Goal: Find specific page/section: Find specific page/section

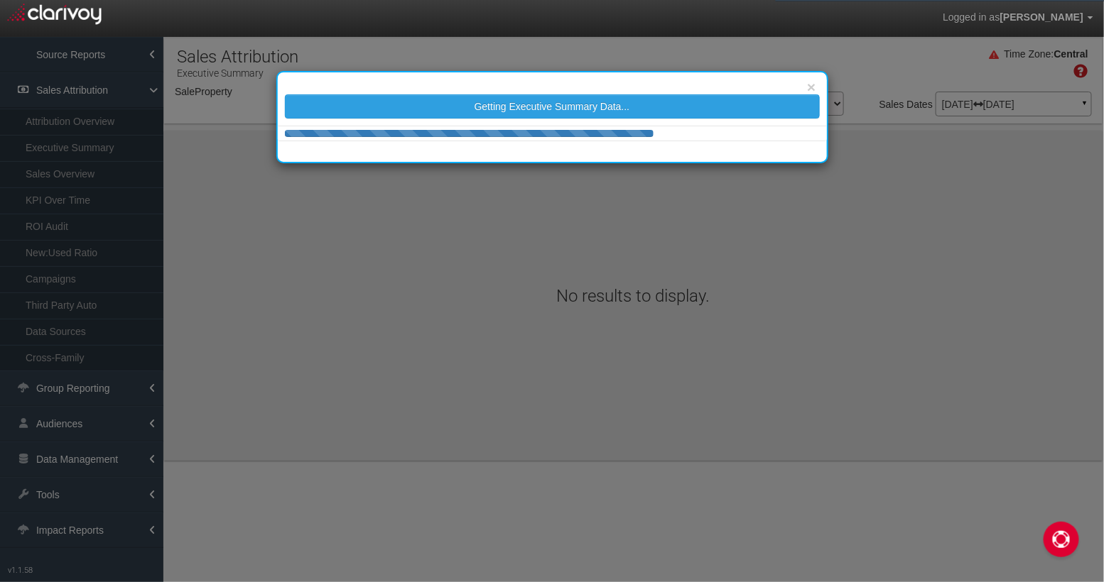
select select "object:1229"
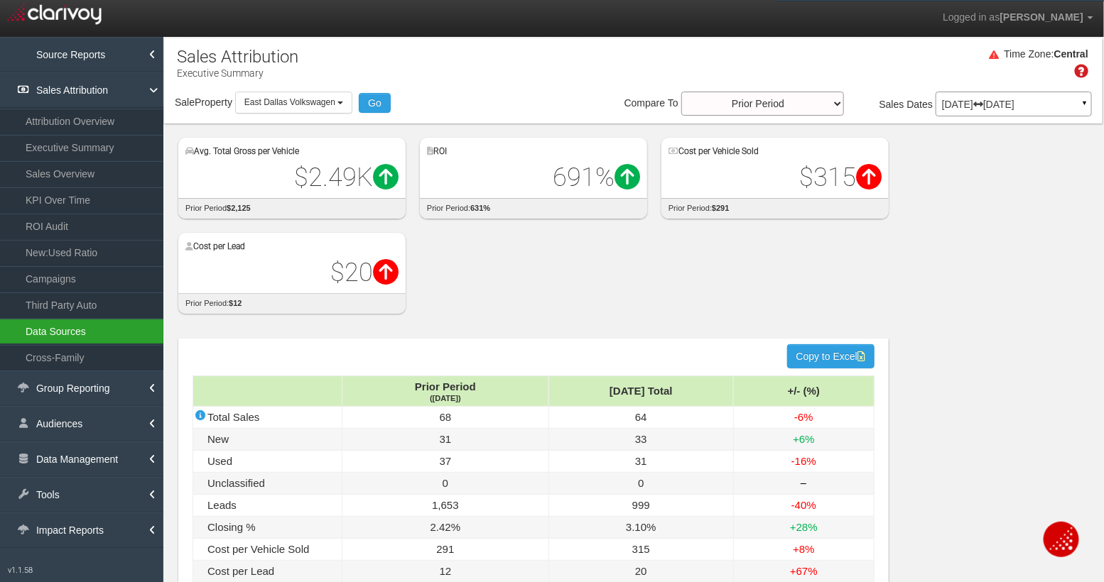
click at [74, 321] on link "Data Sources" at bounding box center [81, 332] width 163 height 26
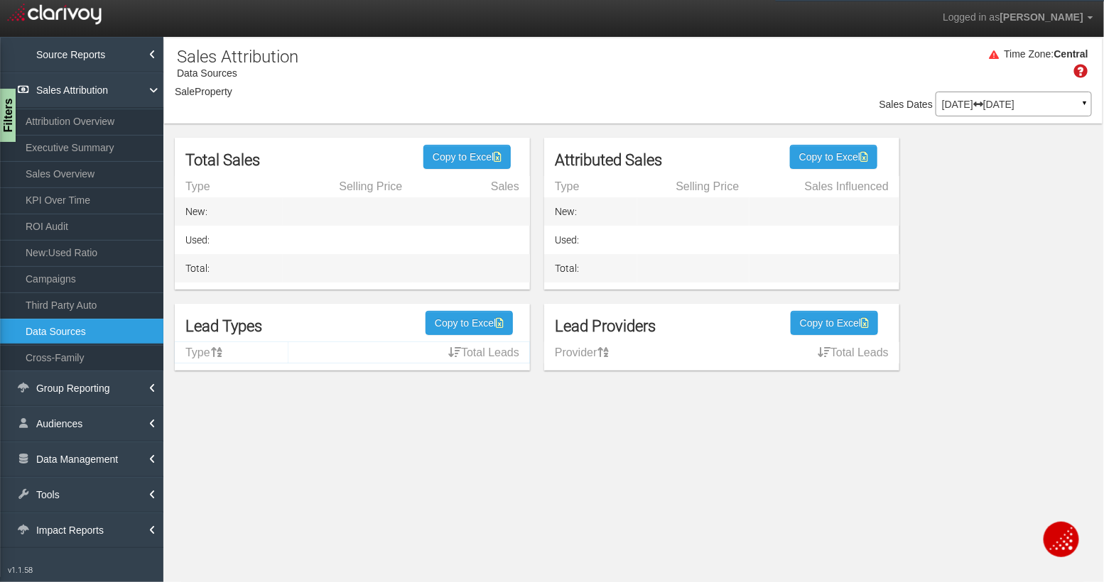
select select "object:3824"
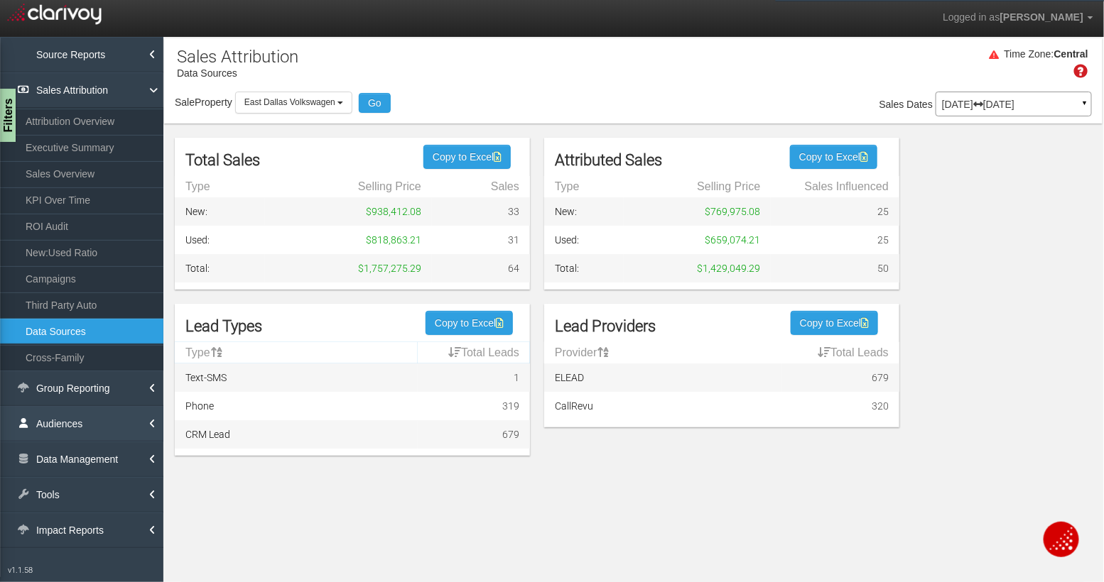
click at [100, 411] on link "Audiences" at bounding box center [81, 424] width 163 height 36
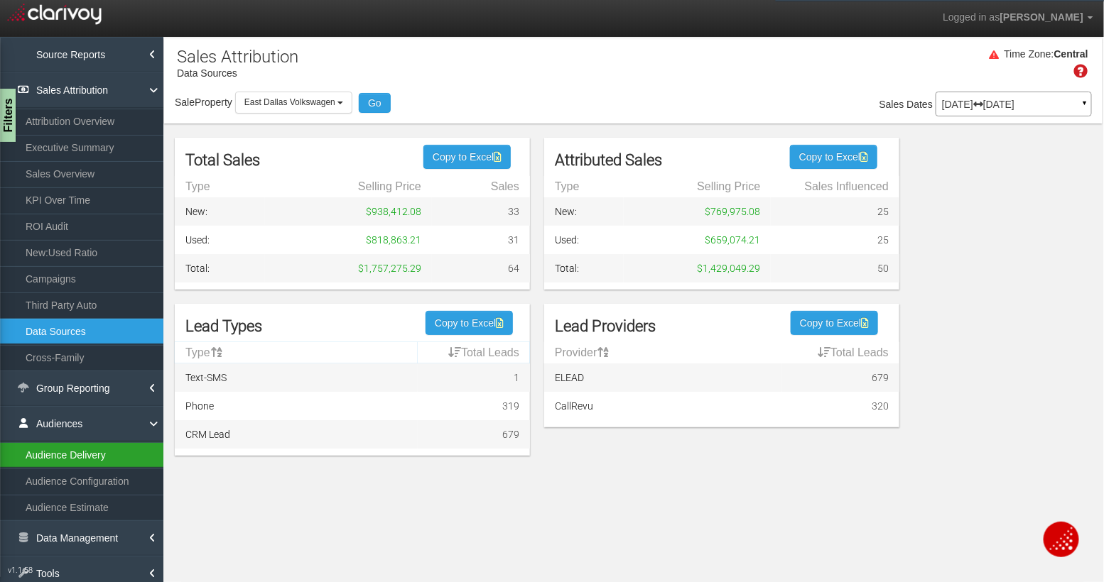
click at [91, 448] on link "Audience Delivery" at bounding box center [81, 455] width 163 height 26
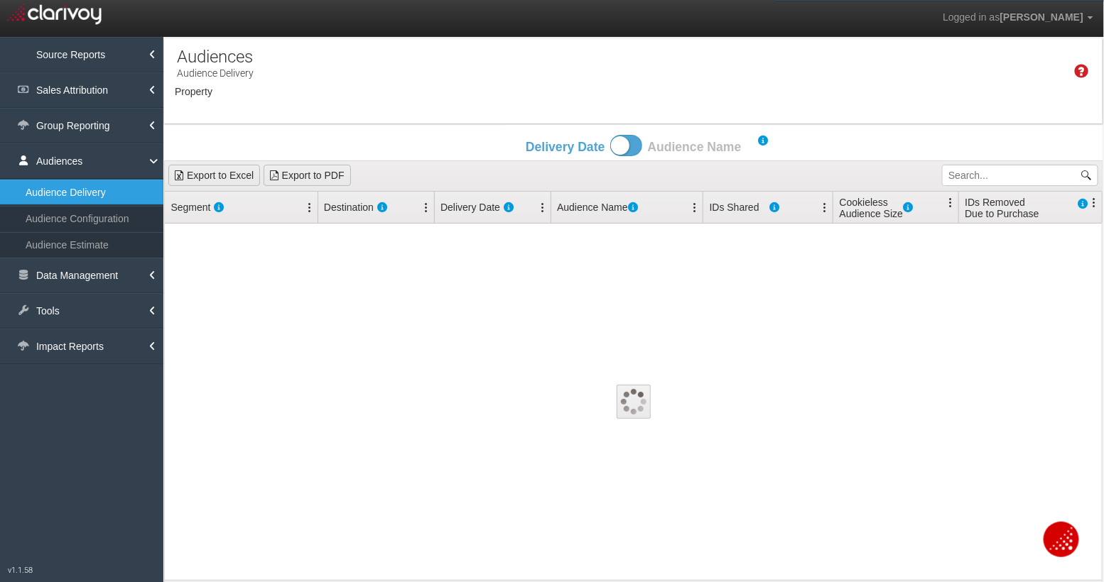
select select "object:6401"
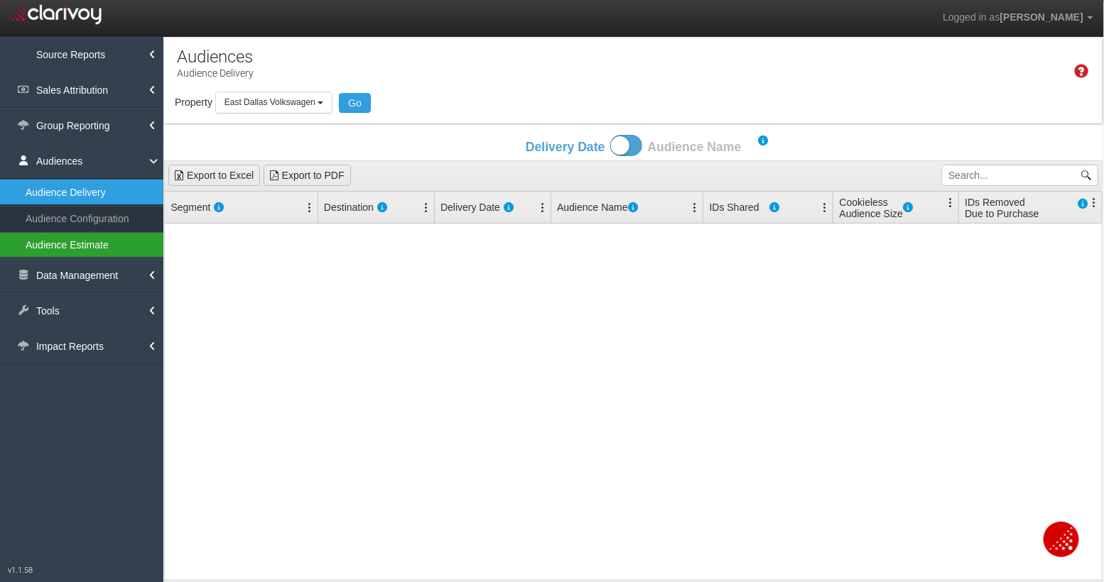
click at [111, 239] on link "Audience Estimate" at bounding box center [81, 245] width 163 height 26
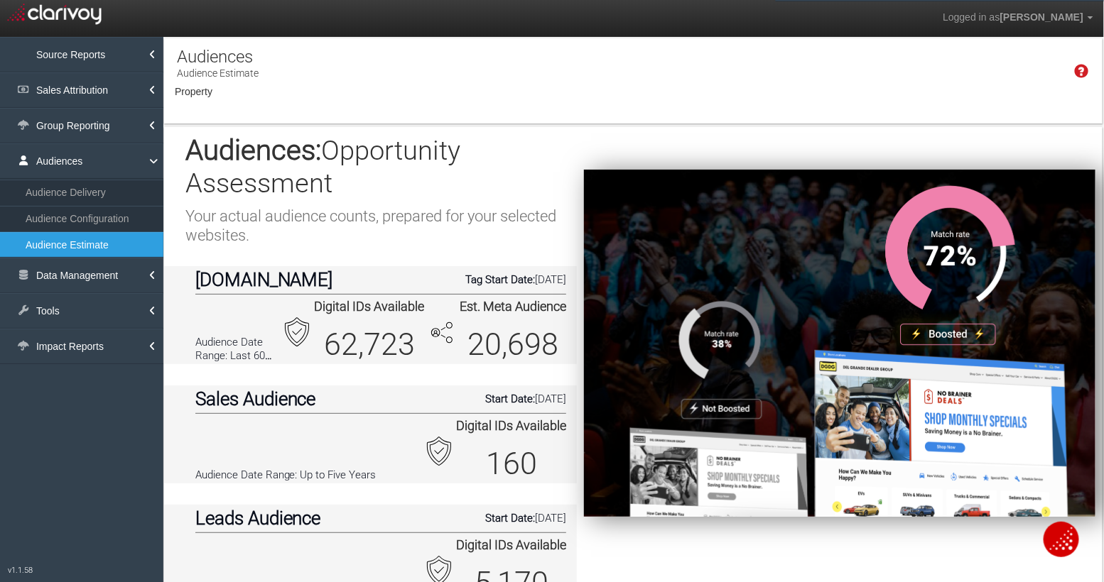
select select "object:8978"
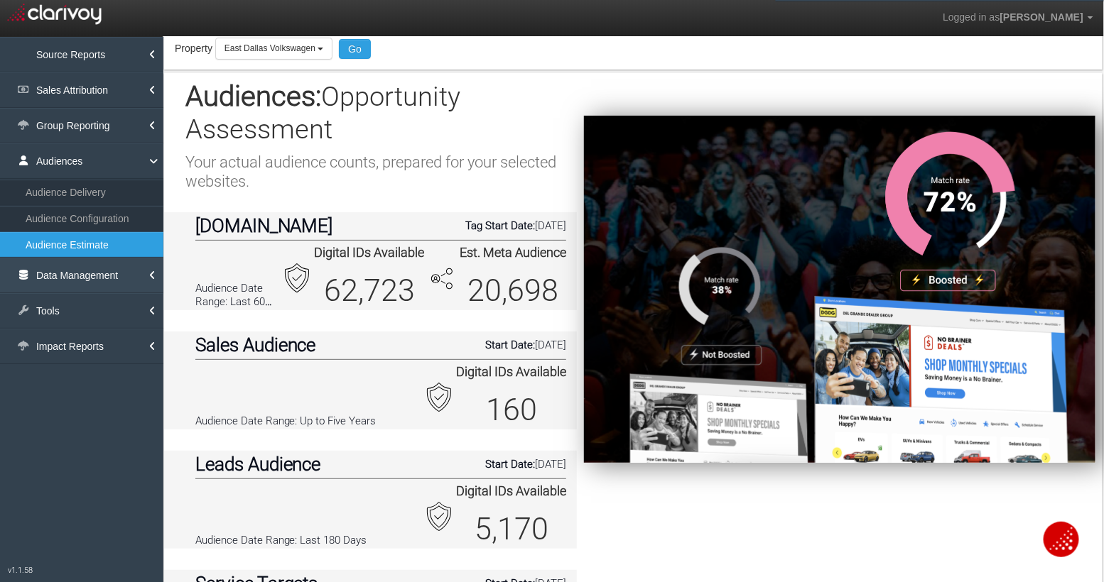
click at [104, 271] on link "Data Management" at bounding box center [81, 276] width 163 height 36
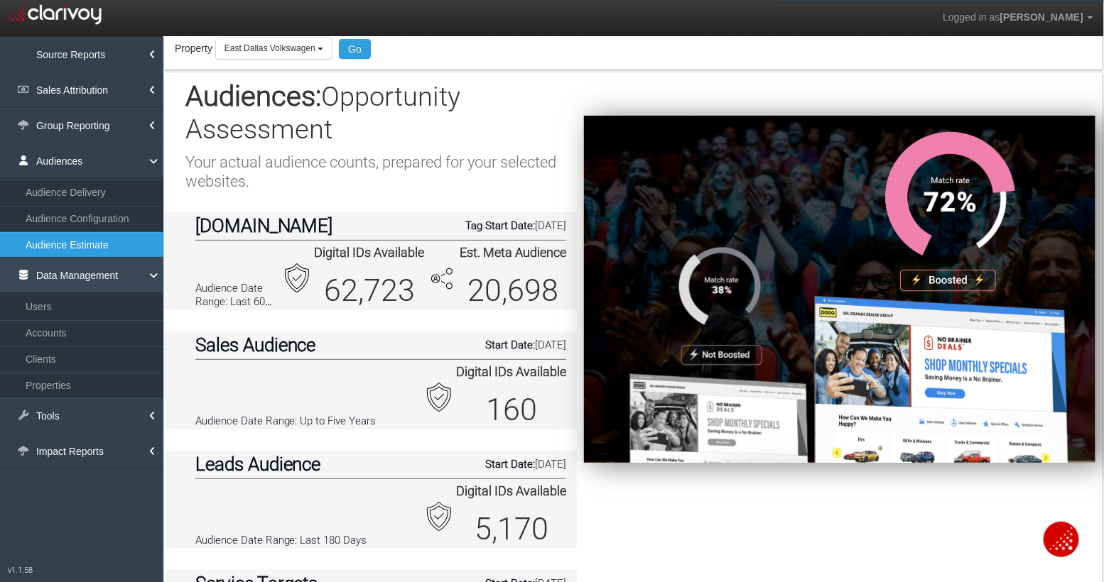
click at [104, 271] on link "Data Management" at bounding box center [81, 276] width 163 height 36
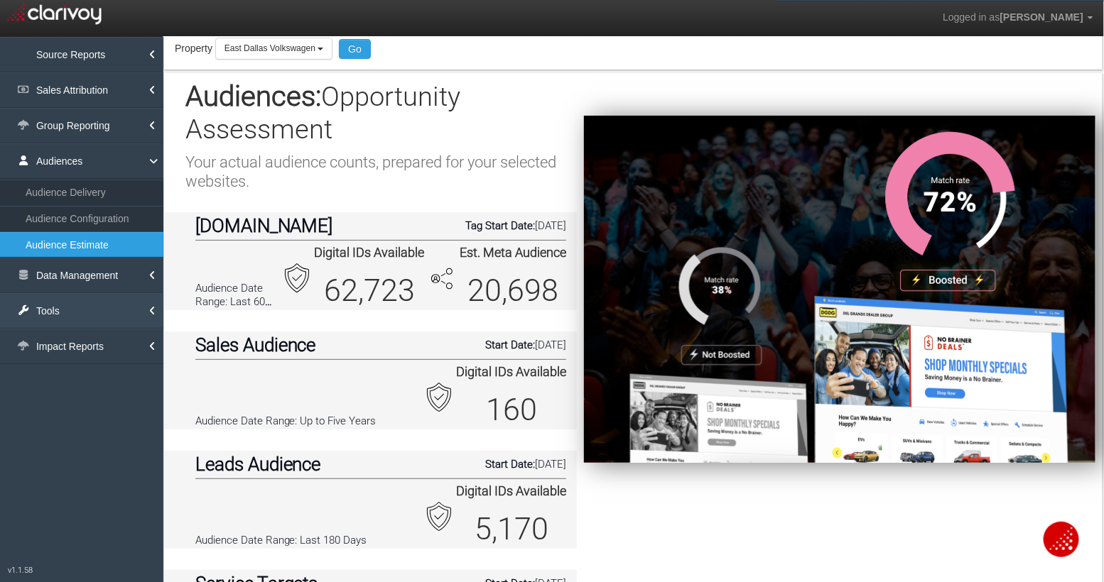
click at [97, 314] on link "Tools" at bounding box center [81, 311] width 163 height 36
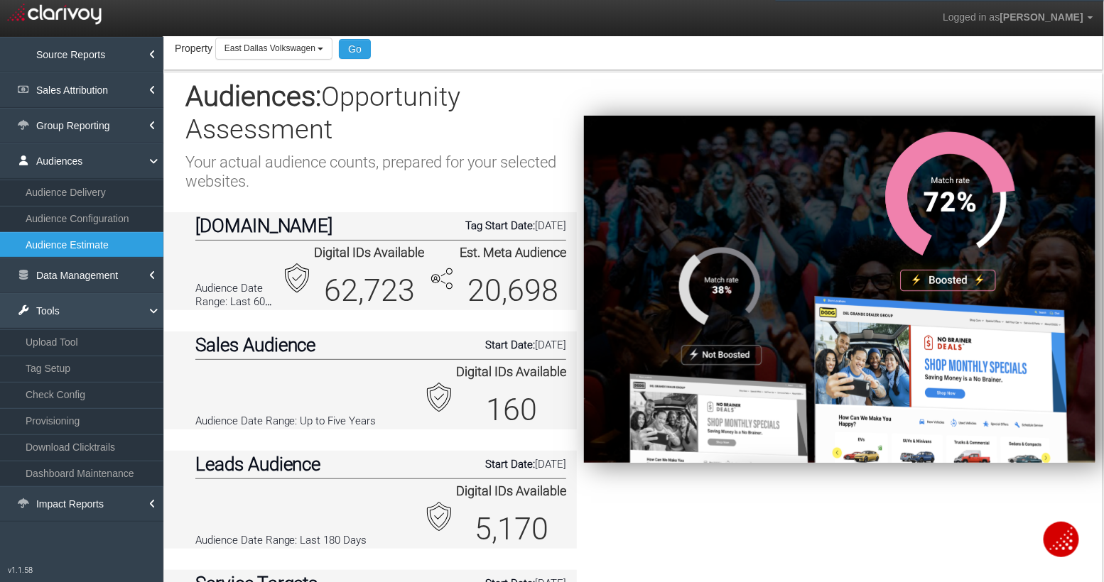
click at [97, 314] on link "Tools" at bounding box center [81, 311] width 163 height 36
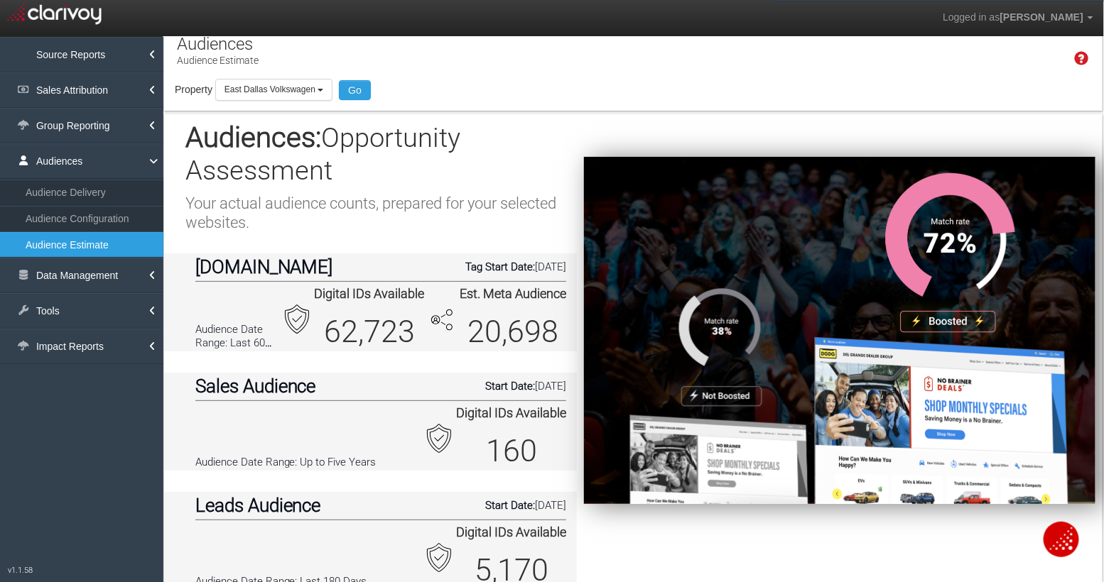
scroll to position [0, 0]
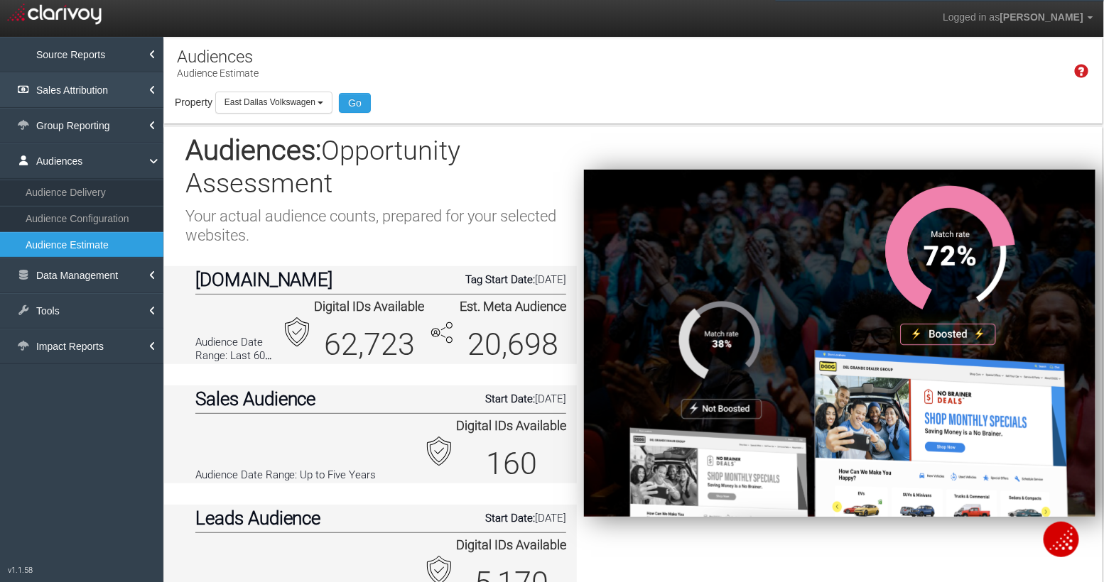
click at [131, 92] on link "Sales Attribution" at bounding box center [81, 90] width 163 height 36
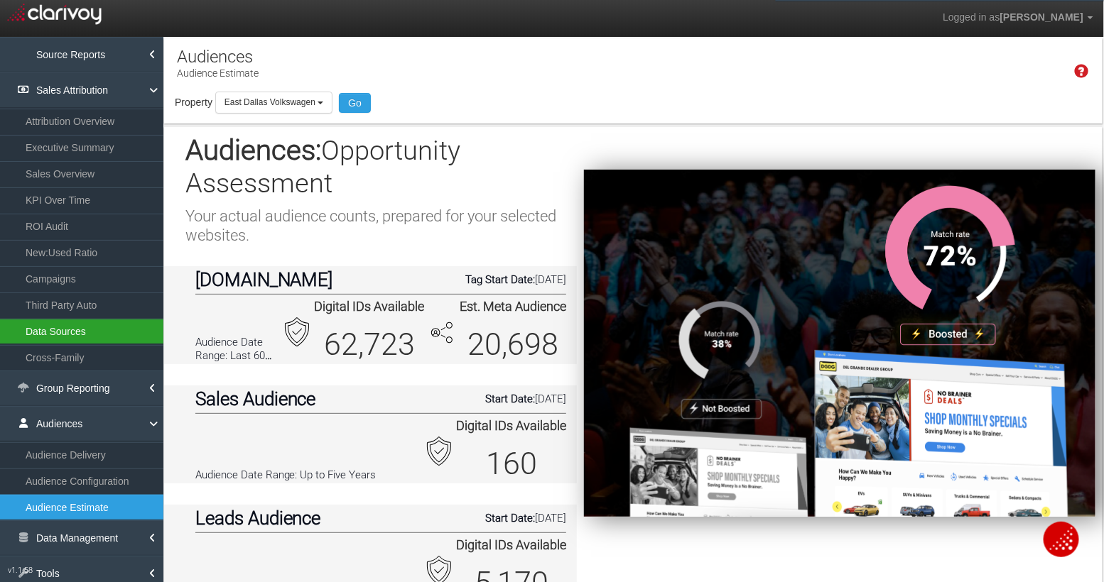
click at [77, 331] on link "Data Sources" at bounding box center [81, 332] width 163 height 26
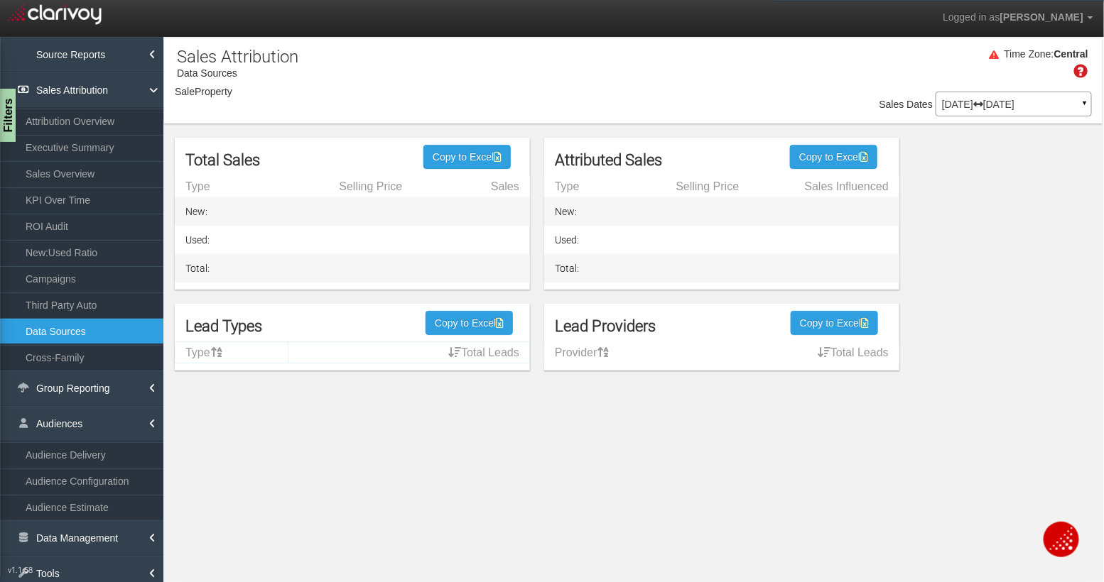
select select "object:11568"
